Goal: Information Seeking & Learning: Learn about a topic

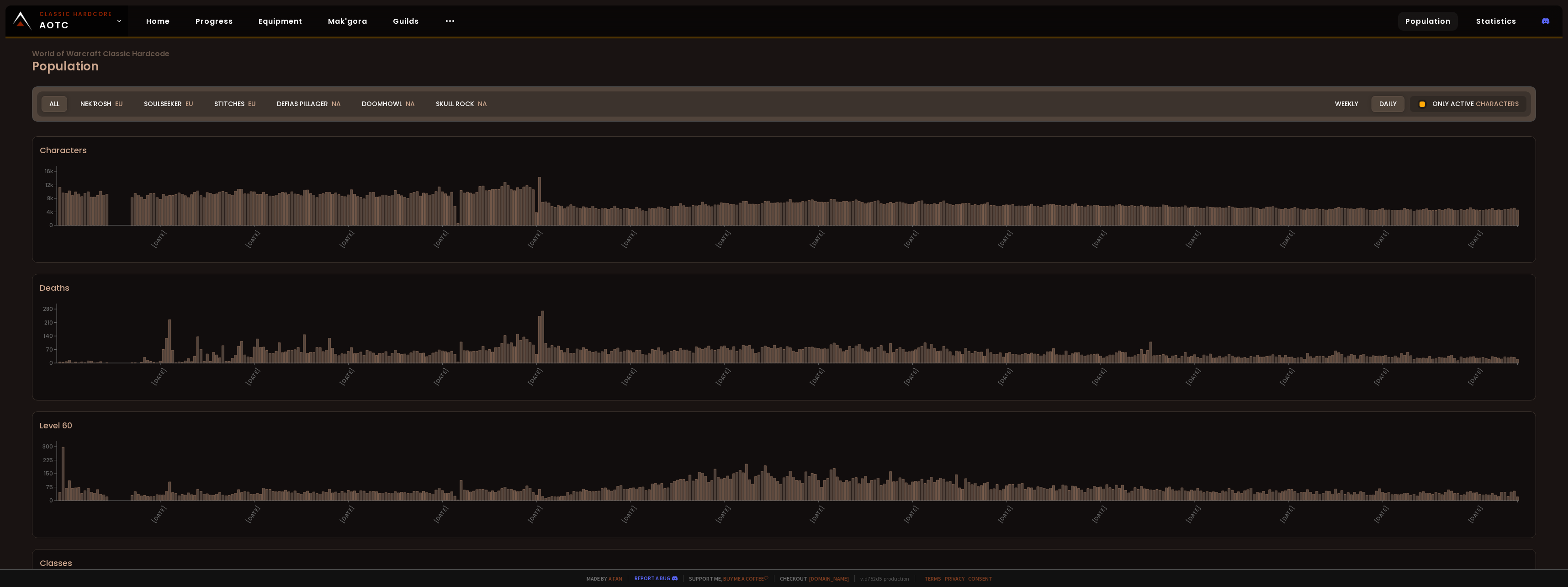
drag, startPoint x: 173, startPoint y: 105, endPoint x: 193, endPoint y: 160, distance: 58.5
click at [173, 105] on div "Soulseeker EU" at bounding box center [169, 104] width 65 height 16
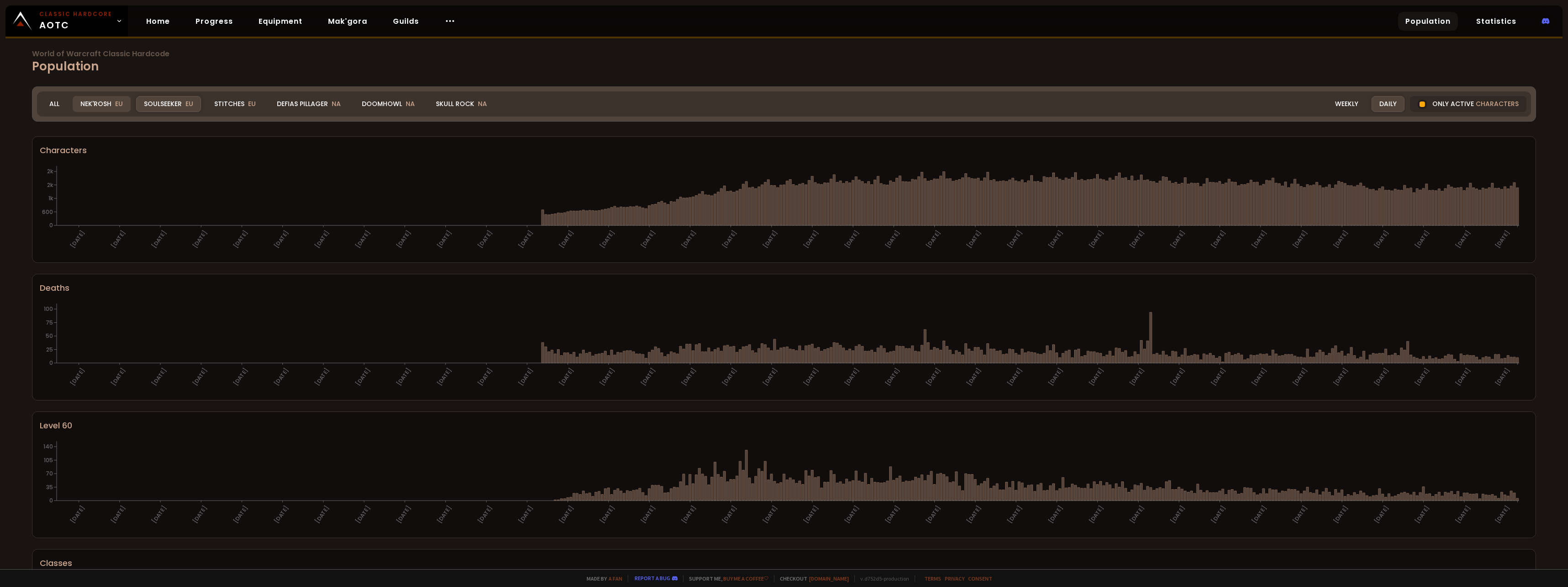
click at [107, 99] on div "Nek'Rosh EU" at bounding box center [101, 104] width 58 height 16
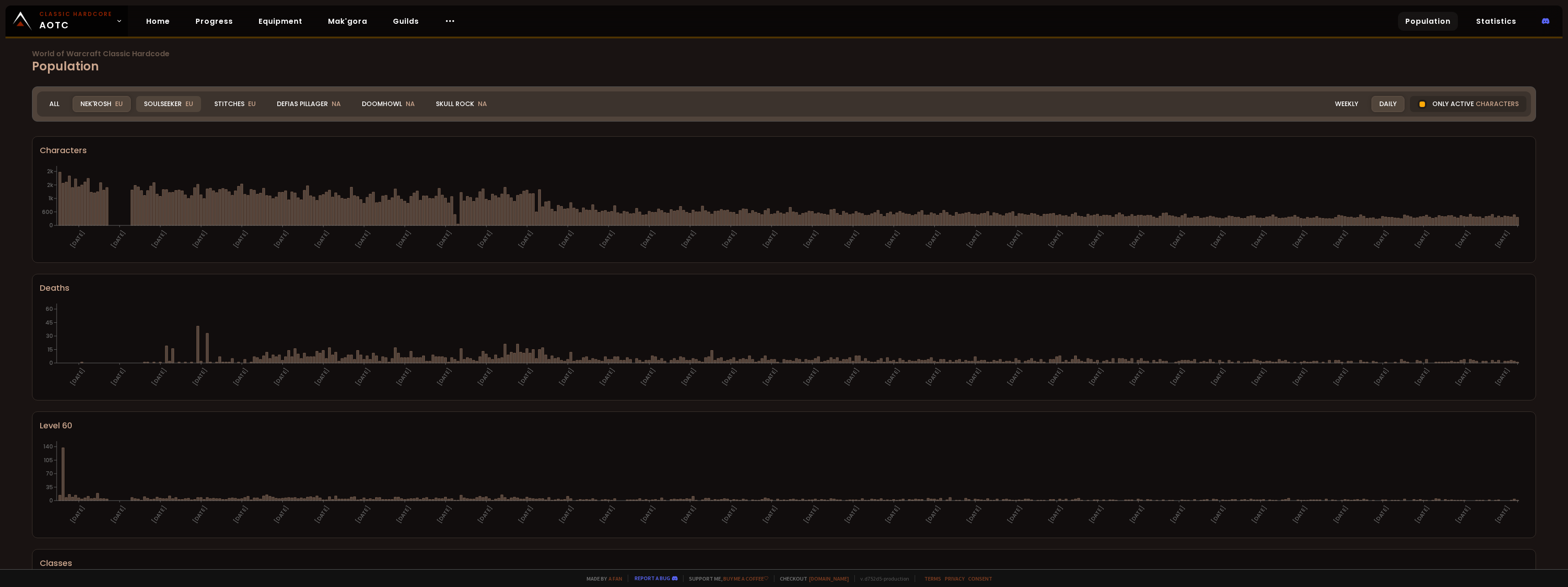
click at [178, 97] on div "Soulseeker EU" at bounding box center [169, 104] width 65 height 16
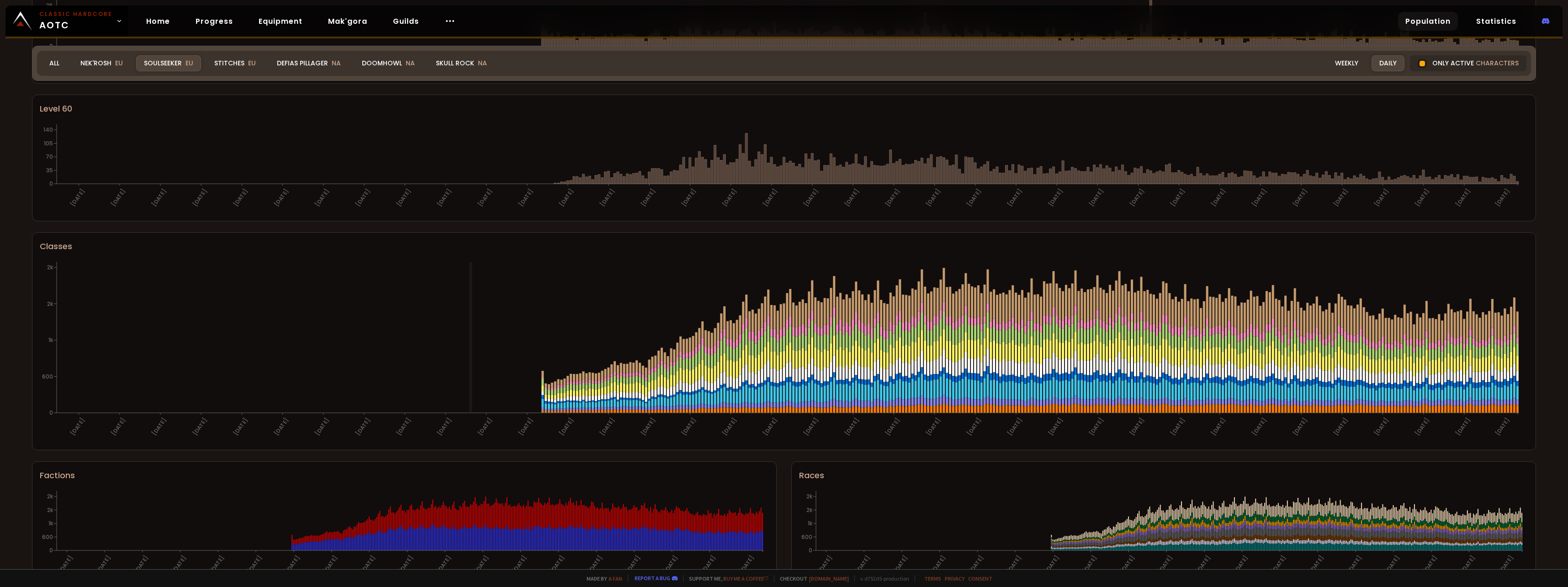
scroll to position [300, 0]
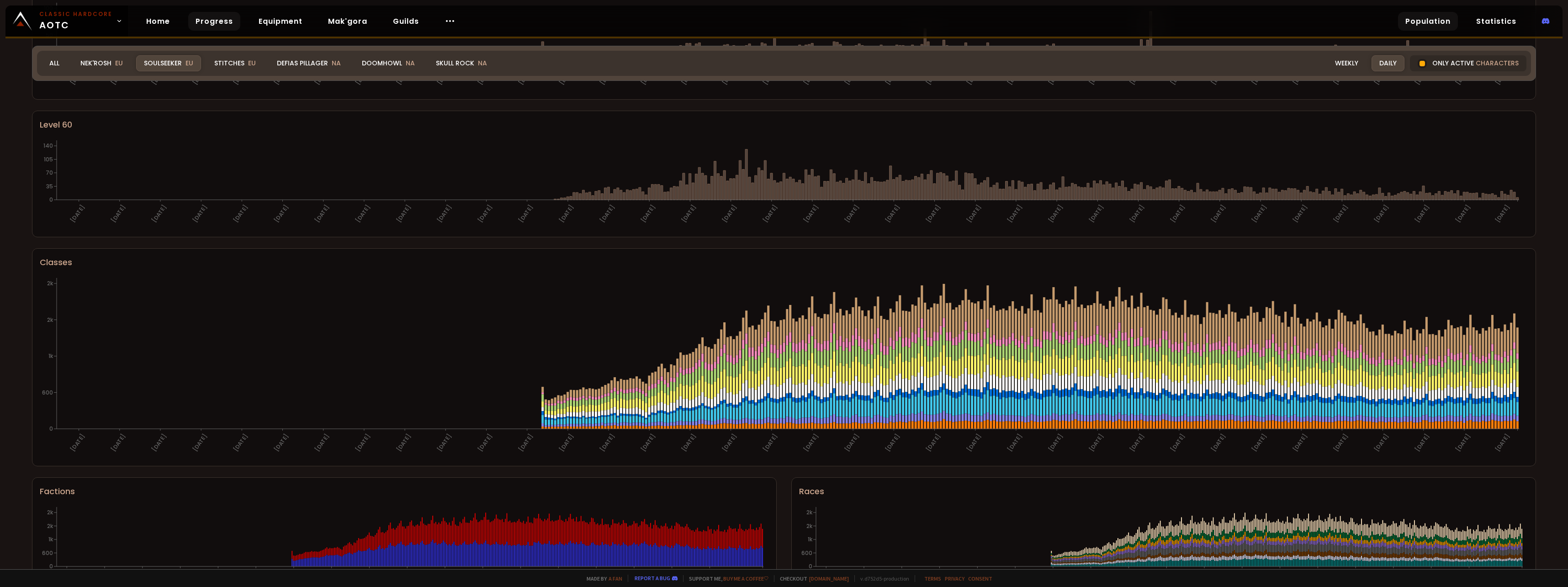
click at [211, 17] on link "Progress" at bounding box center [214, 21] width 52 height 19
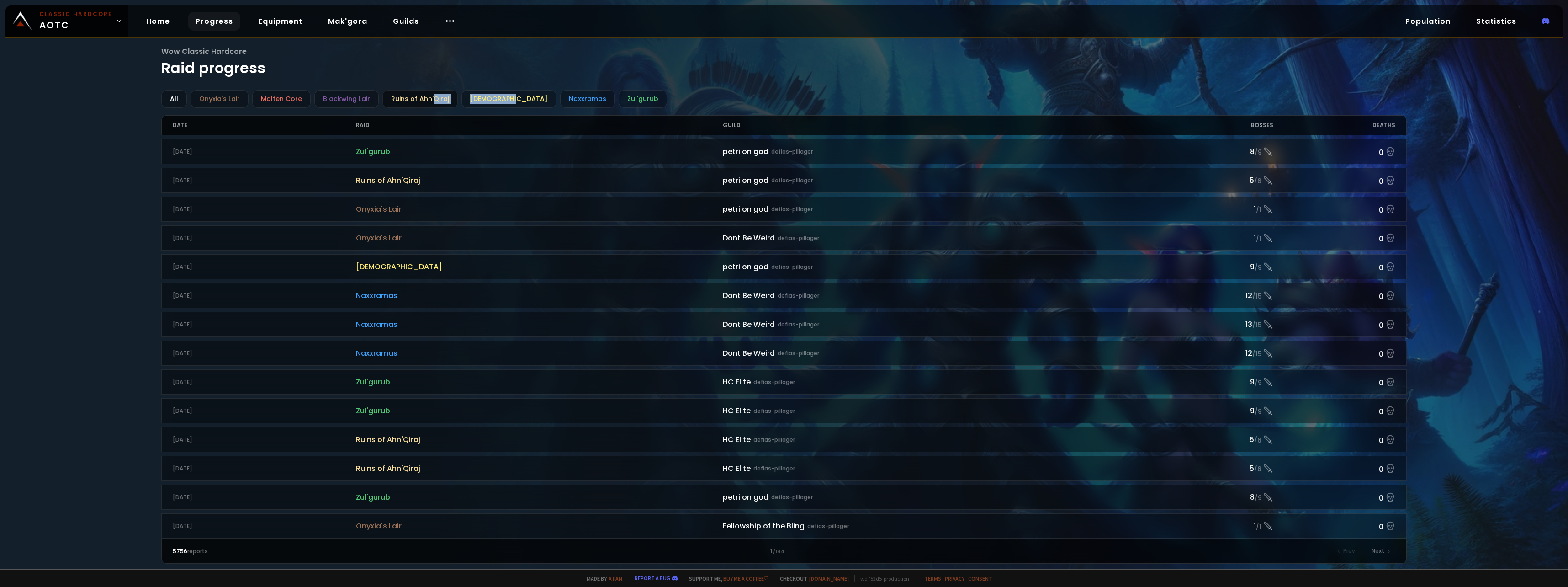
drag, startPoint x: 499, startPoint y: 100, endPoint x: 428, endPoint y: 97, distance: 71.1
click at [428, 97] on div "All Onyxia's Lair Molten Core Blackwing Lair Ruins of Ahn'Qiraj Ahn'Qiraj Templ…" at bounding box center [784, 99] width 1245 height 18
drag, startPoint x: 428, startPoint y: 97, endPoint x: 501, endPoint y: 100, distance: 73.1
click at [501, 100] on div "[DEMOGRAPHIC_DATA]" at bounding box center [509, 99] width 95 height 18
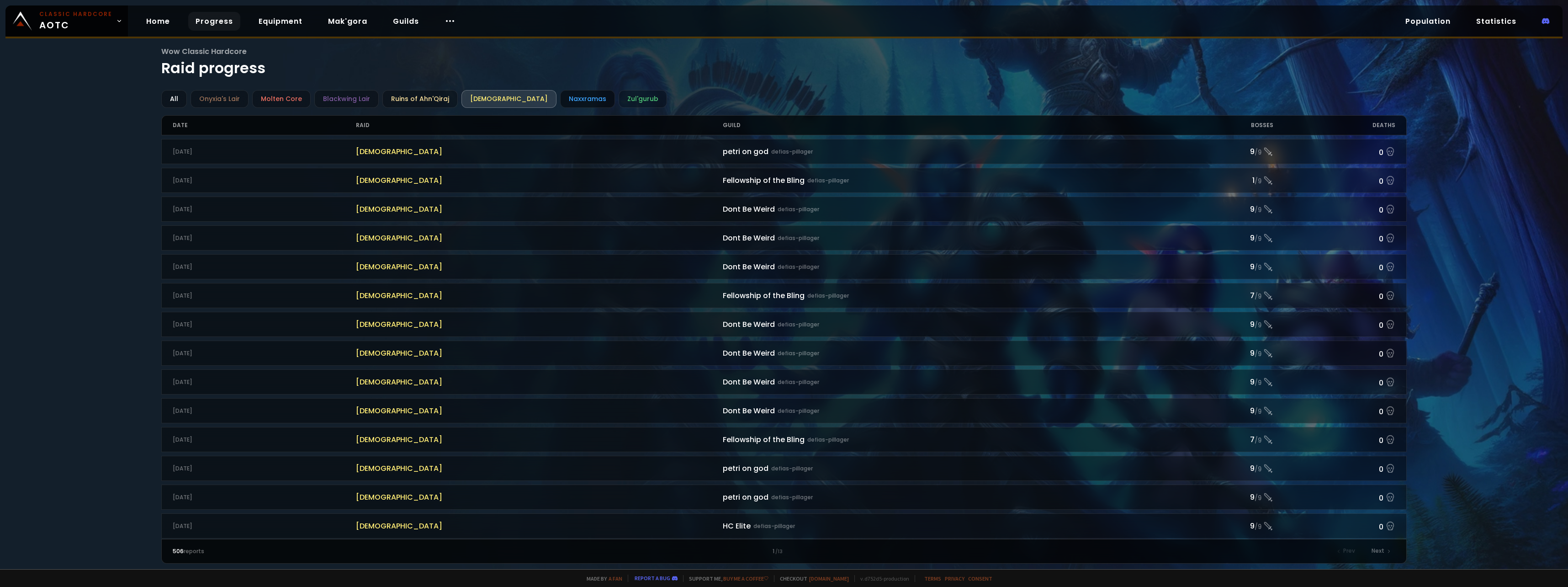
click at [567, 99] on div "Naxxramas" at bounding box center [587, 99] width 55 height 18
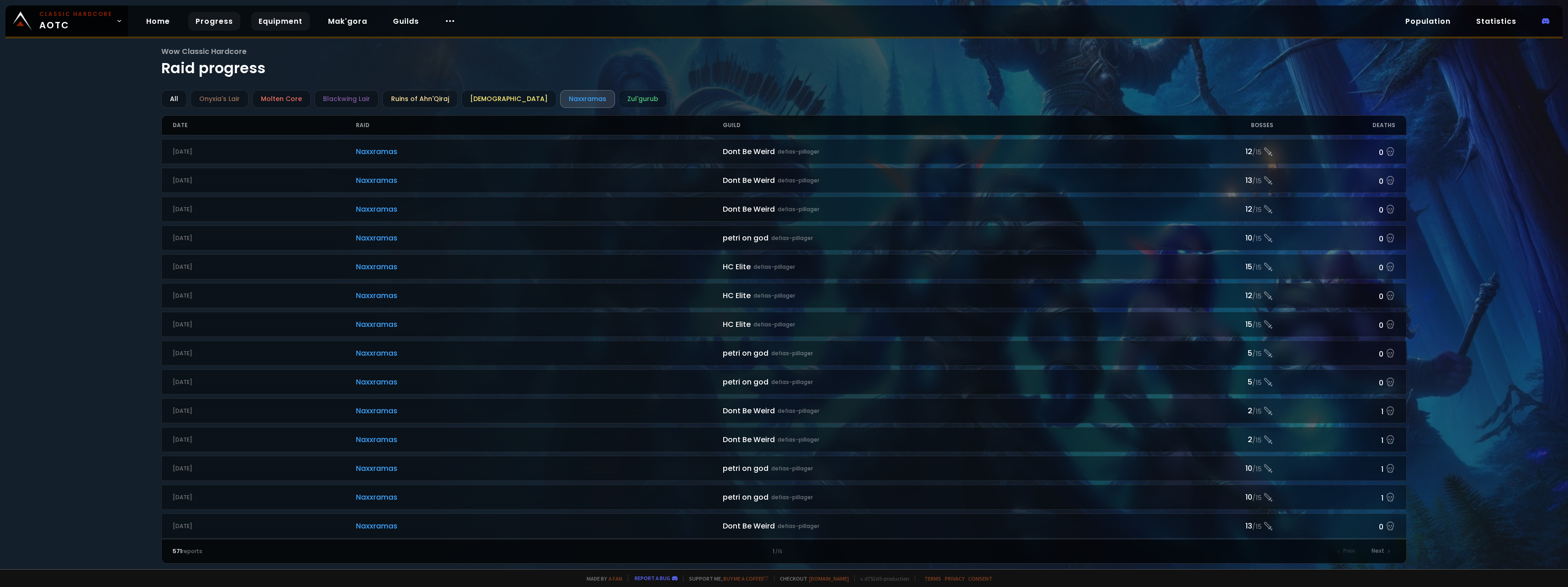
click at [268, 20] on link "Equipment" at bounding box center [281, 21] width 58 height 19
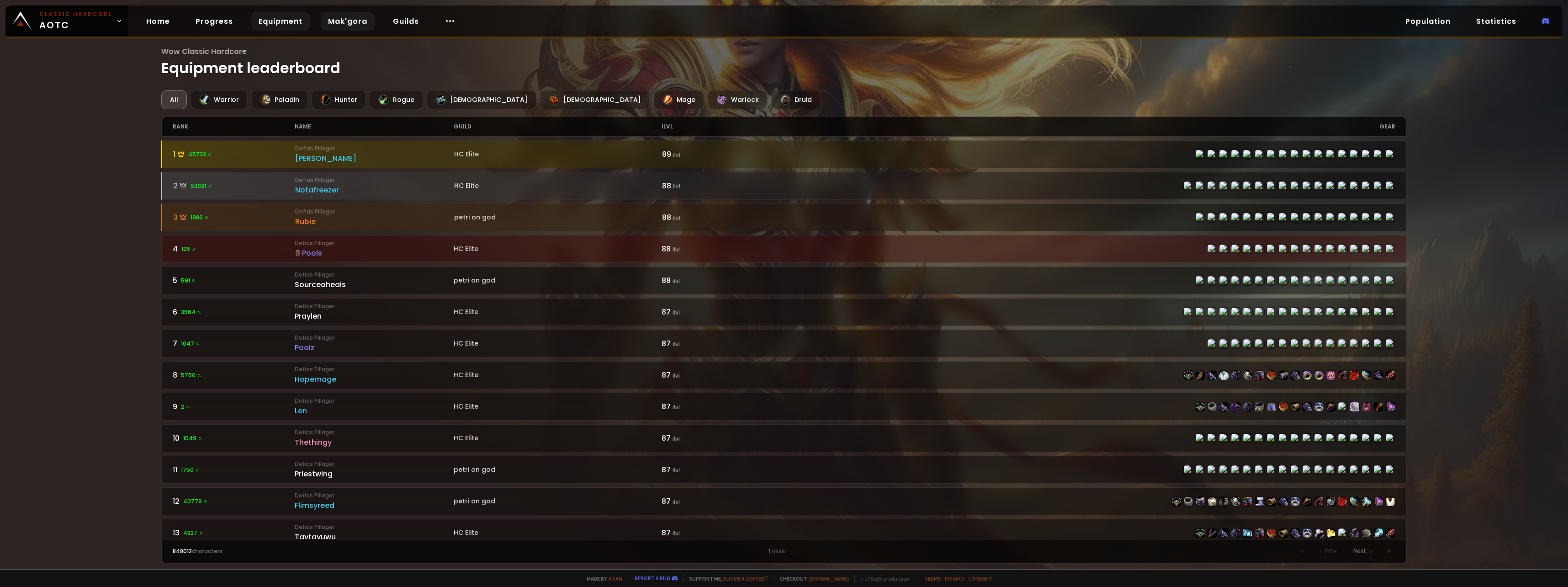
click at [332, 21] on link "Mak'gora" at bounding box center [348, 21] width 54 height 19
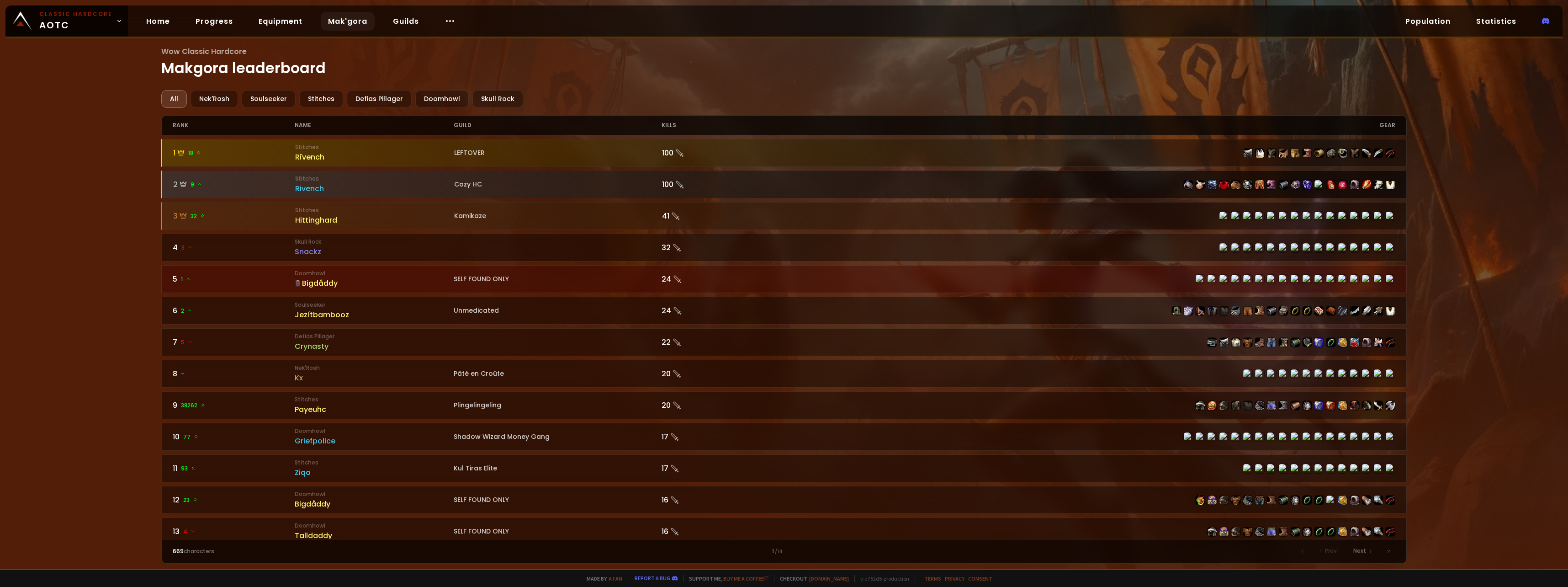
click at [563, 185] on div "Cozy HC" at bounding box center [558, 185] width 208 height 10
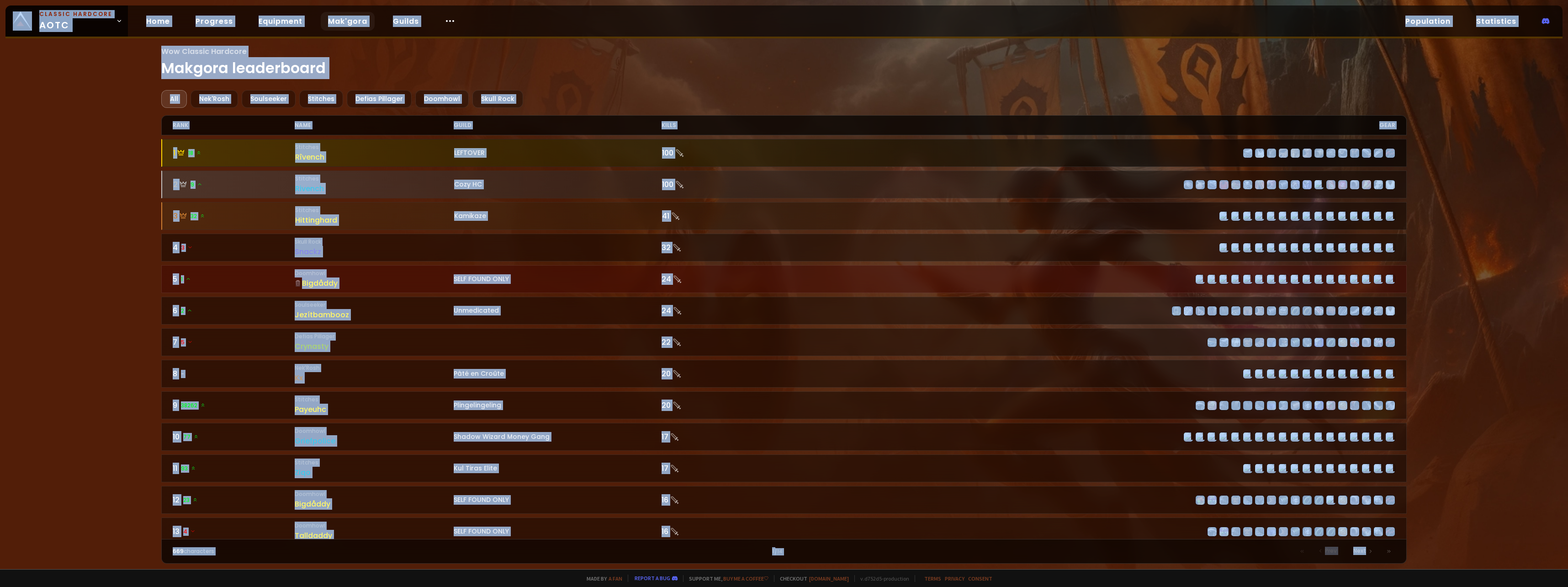
click at [516, 153] on div "LEFTOVER" at bounding box center [558, 153] width 208 height 10
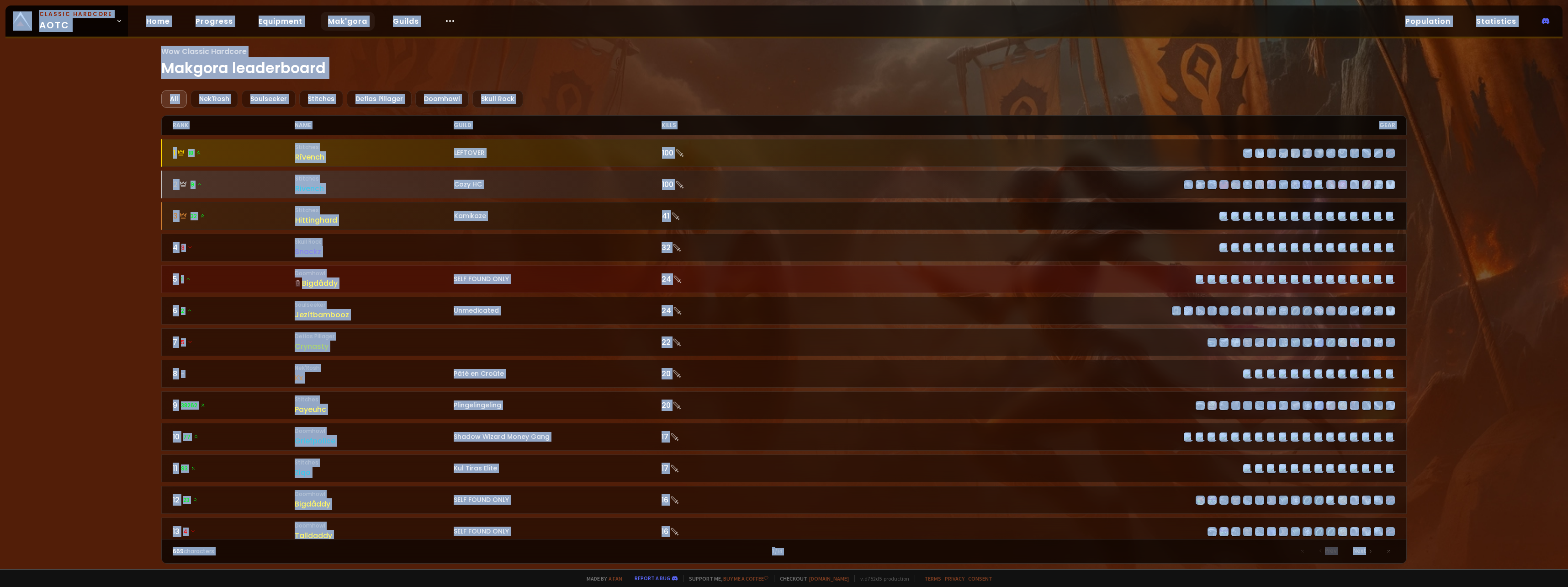
click at [561, 216] on div "Kamikaze" at bounding box center [558, 216] width 208 height 10
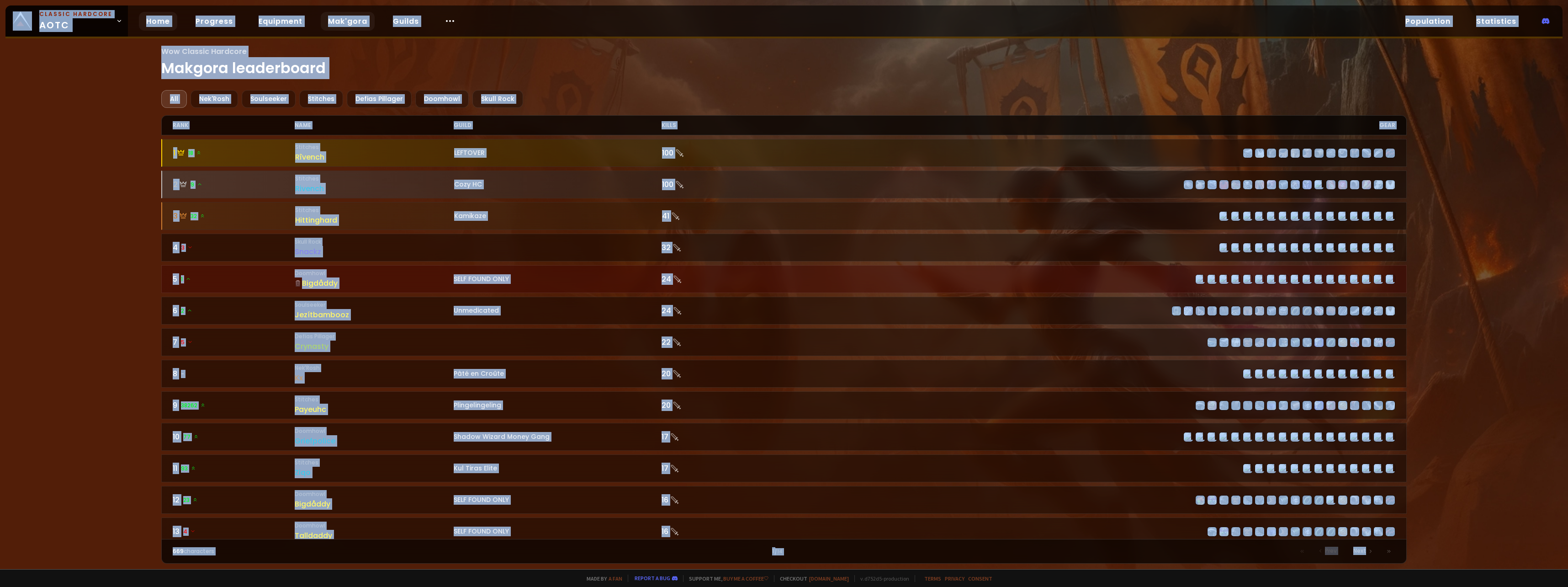
click at [144, 20] on link "Home" at bounding box center [158, 21] width 38 height 19
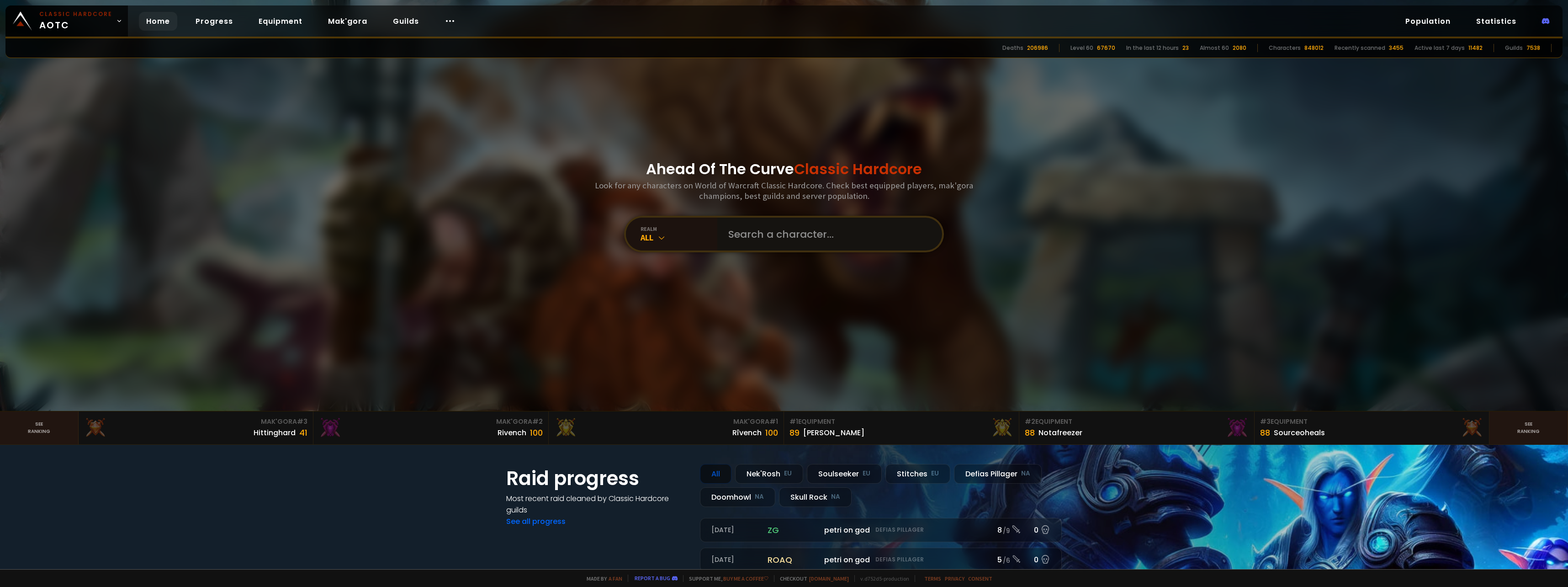
click at [797, 235] on input "text" at bounding box center [827, 234] width 208 height 33
type input "najimba"
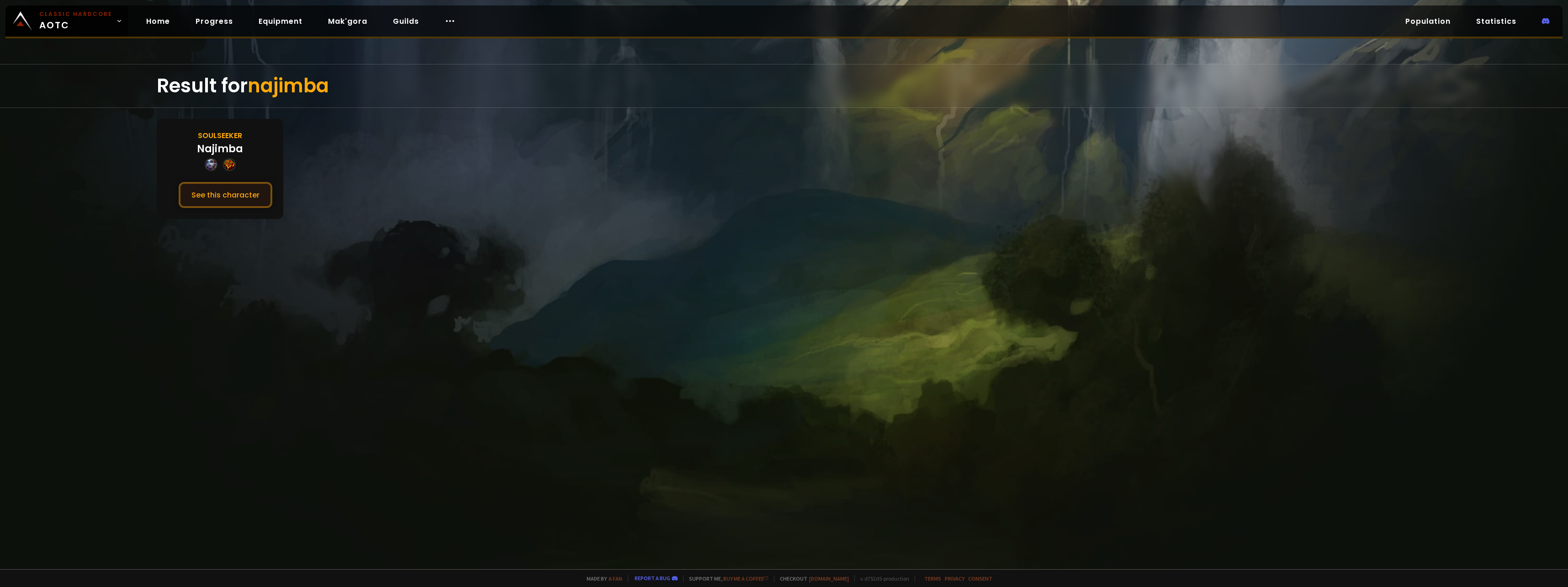
click at [242, 191] on button "See this character" at bounding box center [225, 195] width 94 height 26
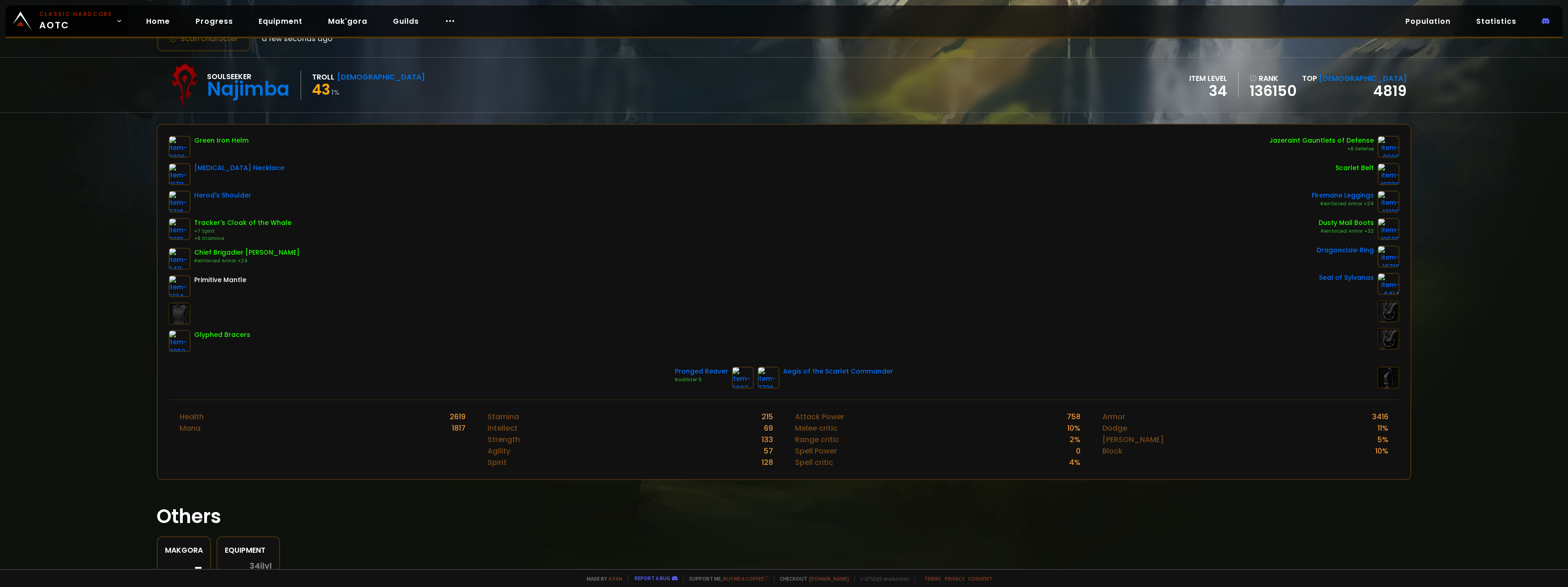
scroll to position [94, 0]
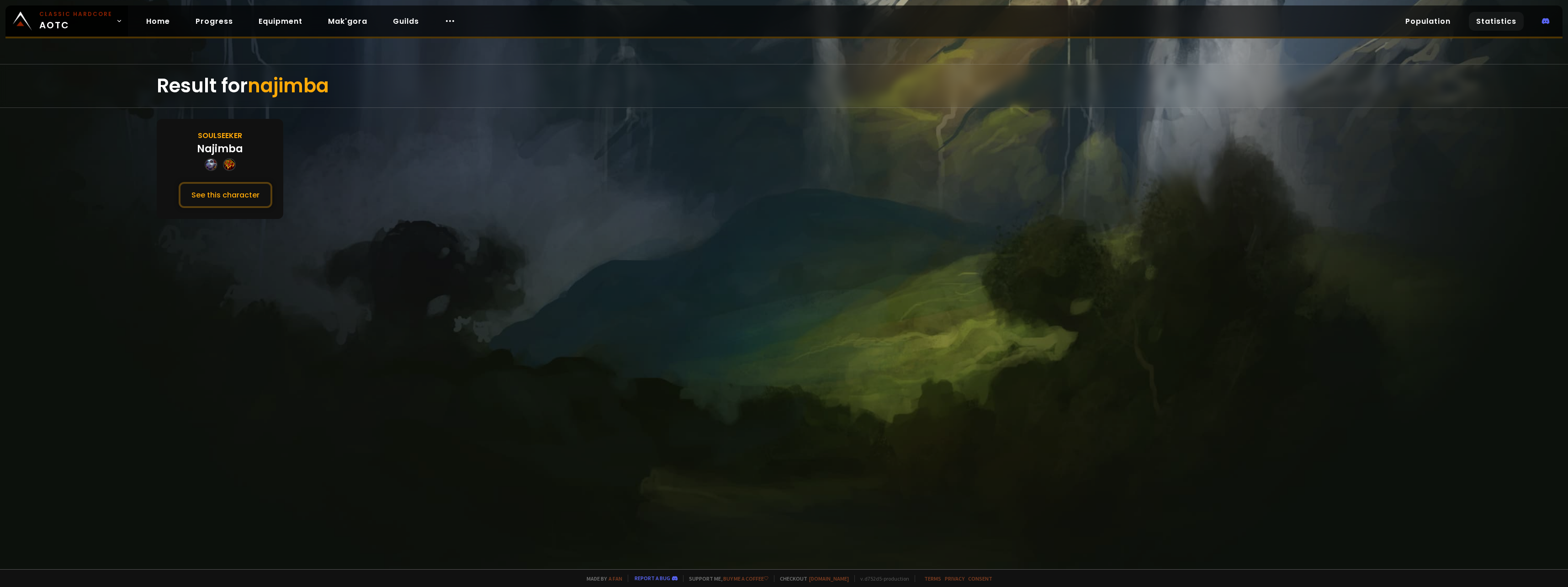
click at [1477, 17] on link "Statistics" at bounding box center [1496, 21] width 55 height 19
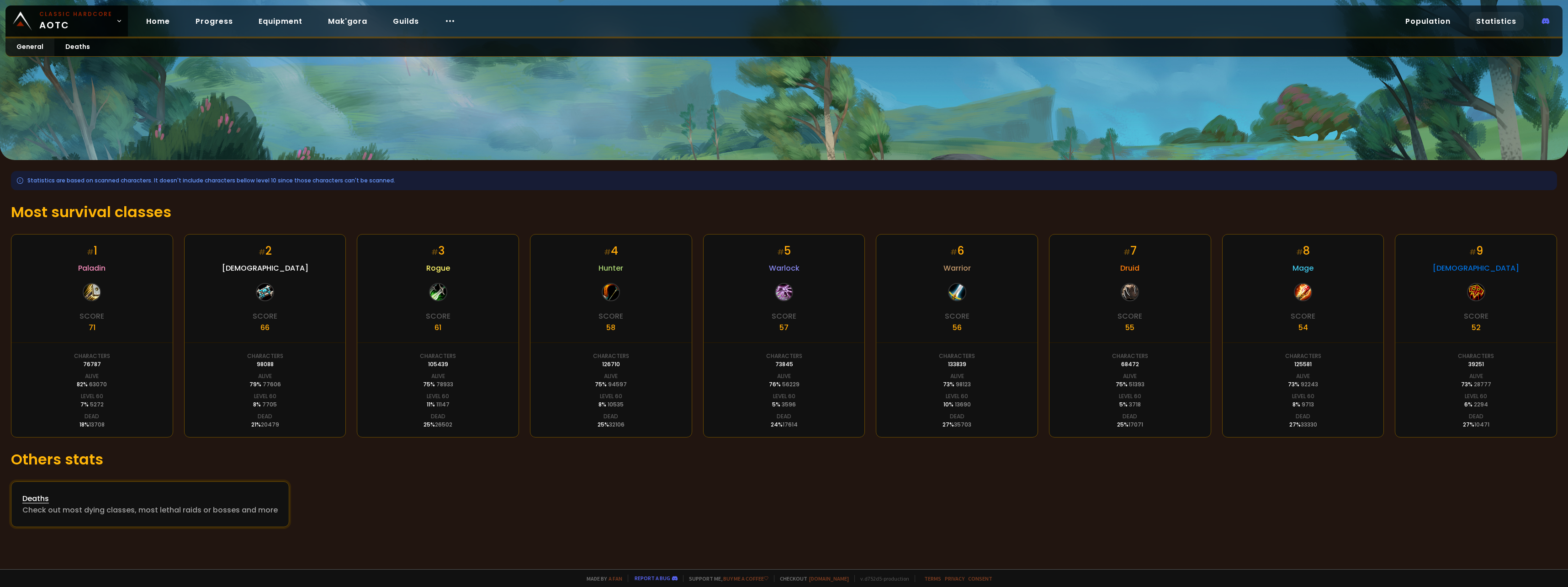
click at [180, 501] on div "Deaths" at bounding box center [150, 498] width 256 height 12
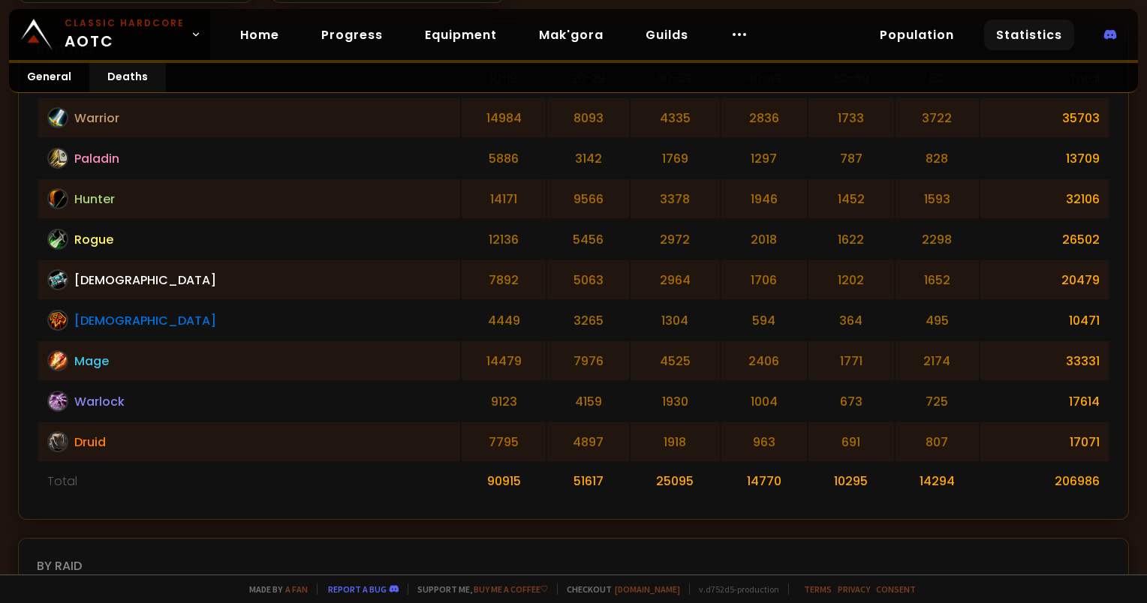
scroll to position [375, 0]
